Goal: Information Seeking & Learning: Learn about a topic

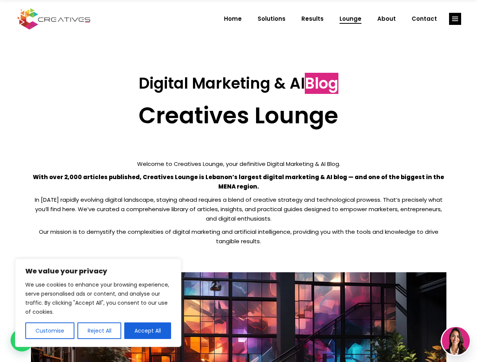
click at [238, 181] on p "With over 2,000 articles published, Creatives Lounge is Lebanon’s largest digit…" at bounding box center [238, 182] width 415 height 19
click at [49, 331] on button "Customise" at bounding box center [49, 331] width 49 height 17
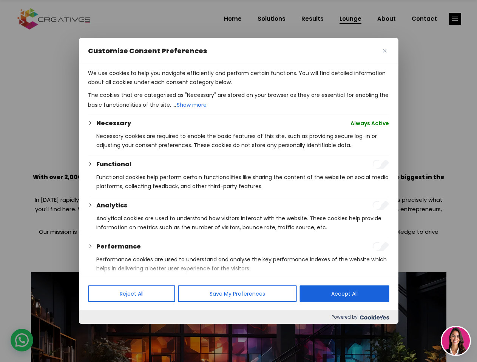
click at [99, 331] on div at bounding box center [238, 181] width 477 height 362
click at [148, 87] on p "We use cookies to help you navigate efficiently and perform certain functions. …" at bounding box center [238, 78] width 301 height 18
click at [455, 19] on div at bounding box center [238, 181] width 477 height 362
click at [456, 341] on img at bounding box center [456, 341] width 28 height 28
